Goal: Task Accomplishment & Management: Use online tool/utility

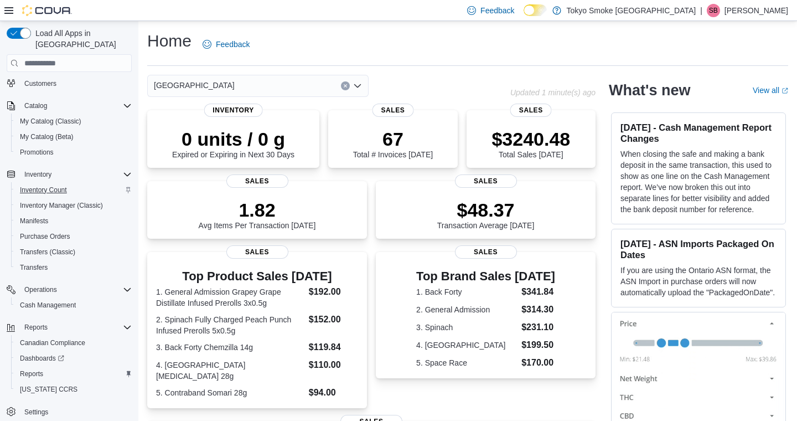
scroll to position [79, 0]
click at [39, 370] on span "Reports" at bounding box center [31, 374] width 23 height 9
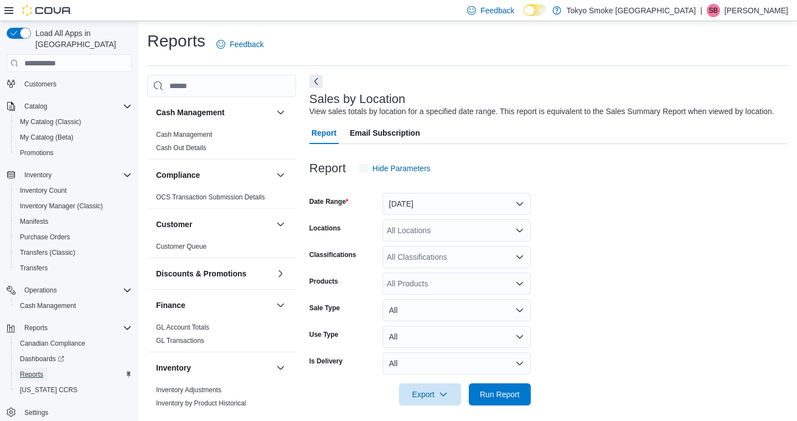
scroll to position [18, 0]
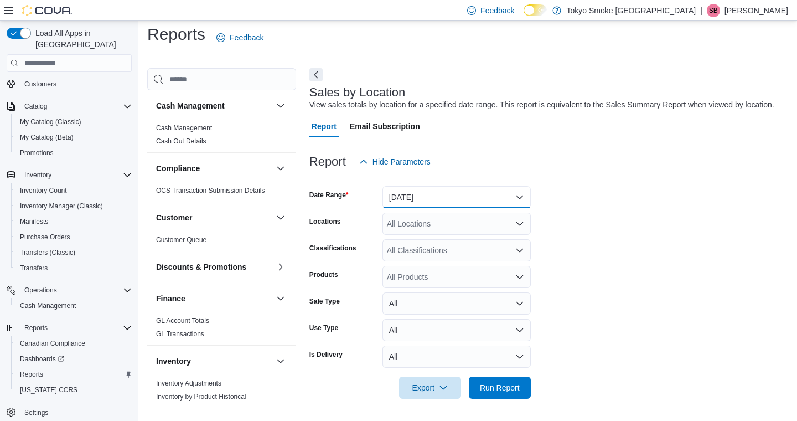
click at [416, 198] on button "[DATE]" at bounding box center [457, 197] width 148 height 22
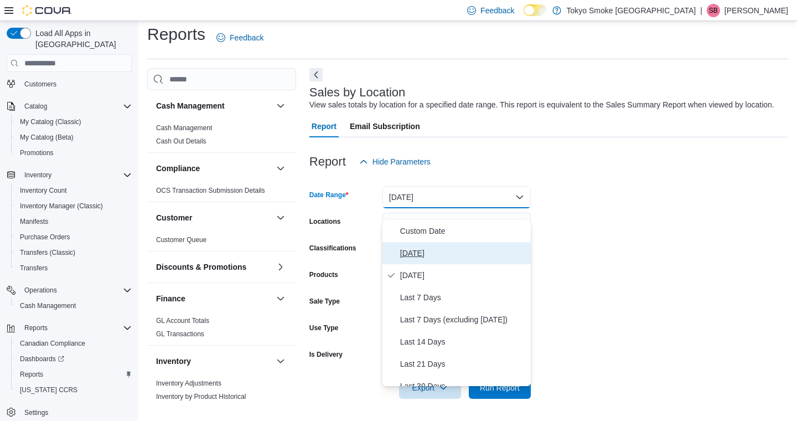
click at [413, 246] on span "[DATE]" at bounding box center [463, 252] width 126 height 13
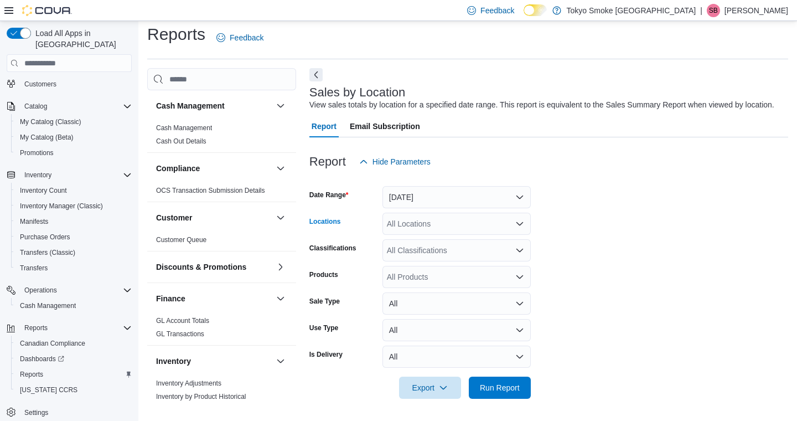
click at [411, 222] on div "All Locations" at bounding box center [457, 224] width 148 height 22
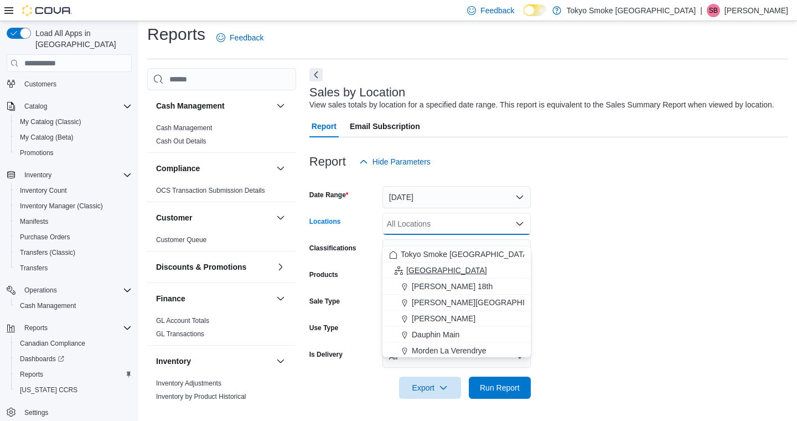
click at [418, 265] on span "[GEOGRAPHIC_DATA]" at bounding box center [446, 270] width 81 height 11
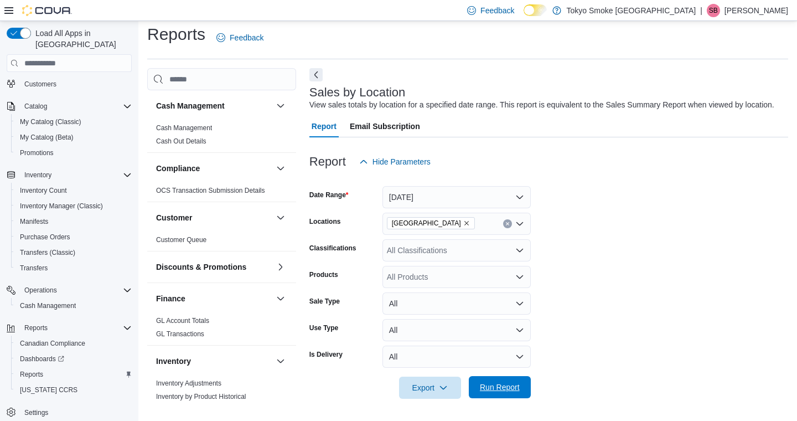
click at [514, 391] on span "Run Report" at bounding box center [500, 387] width 40 height 11
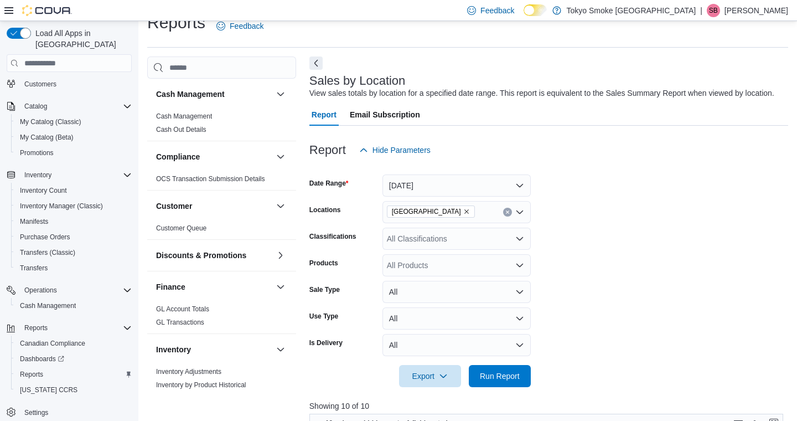
scroll to position [281, 0]
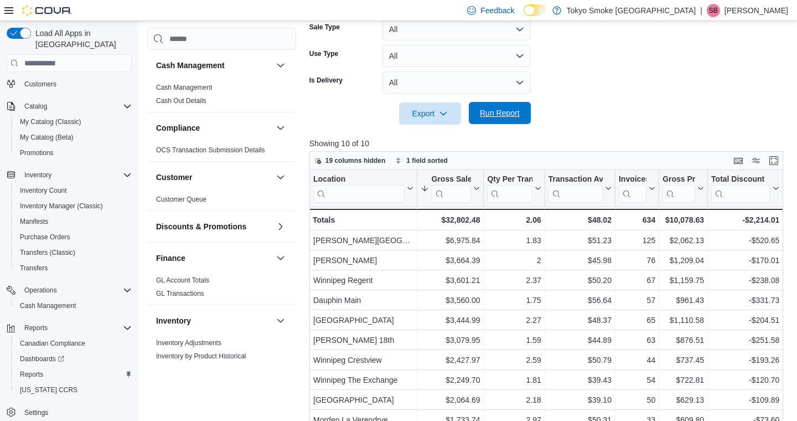
click at [481, 119] on span "Run Report" at bounding box center [500, 112] width 40 height 11
